Goal: Navigation & Orientation: Find specific page/section

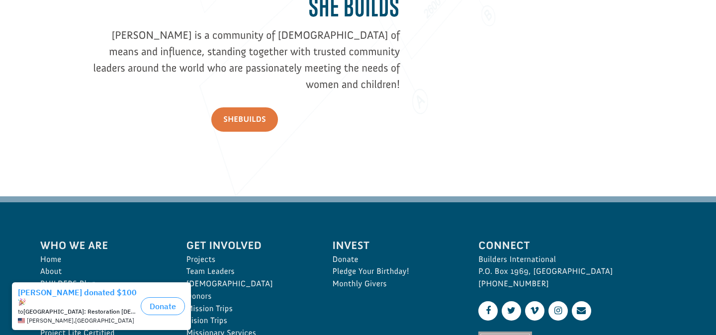
scroll to position [1530, 0]
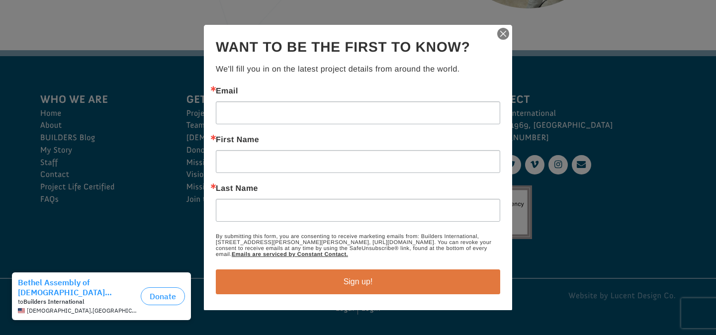
click at [503, 34] on img "button" at bounding box center [504, 34] width 14 height 14
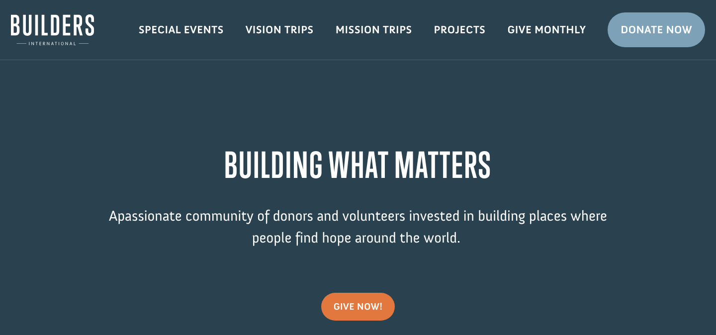
scroll to position [0, 0]
